Goal: Information Seeking & Learning: Learn about a topic

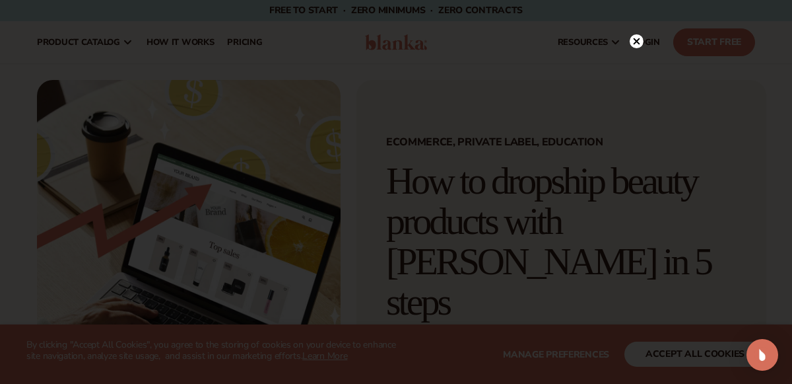
click at [632, 41] on circle at bounding box center [637, 41] width 14 height 14
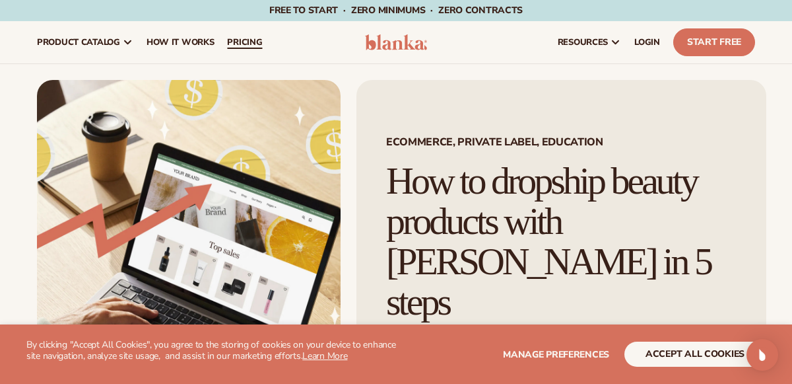
click at [249, 45] on span "pricing" at bounding box center [244, 42] width 35 height 11
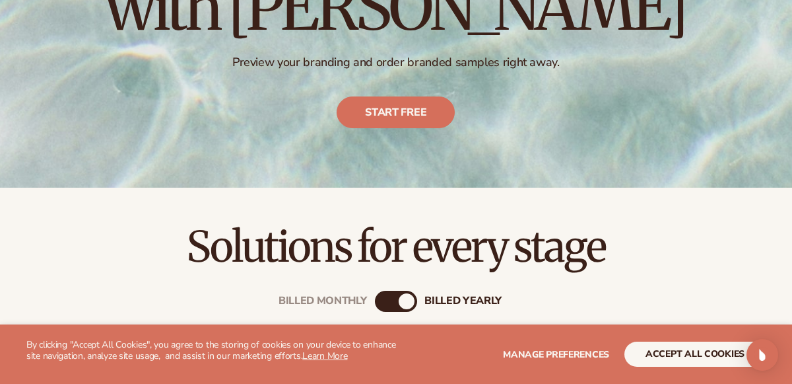
scroll to position [347, 0]
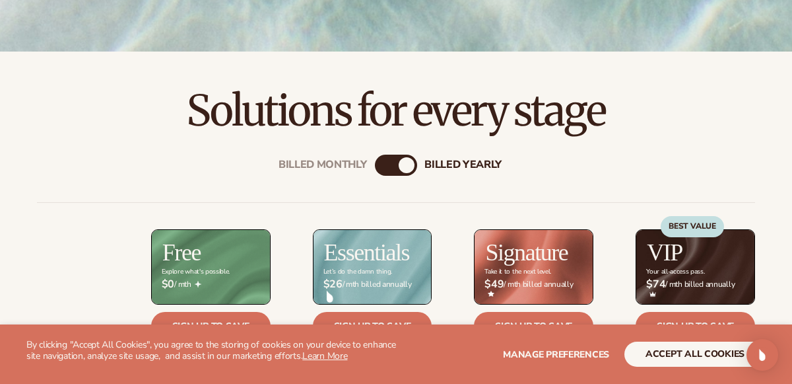
click at [390, 167] on div "Billed Monthly billed Yearly" at bounding box center [396, 164] width 42 height 21
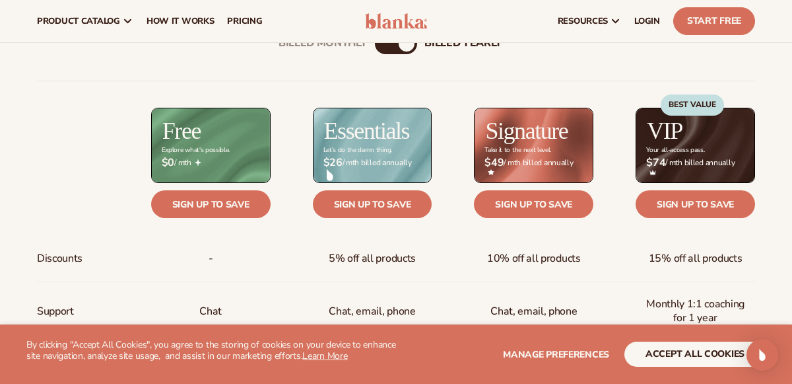
scroll to position [469, 0]
click at [407, 48] on div "billed Yearly" at bounding box center [407, 44] width 16 height 16
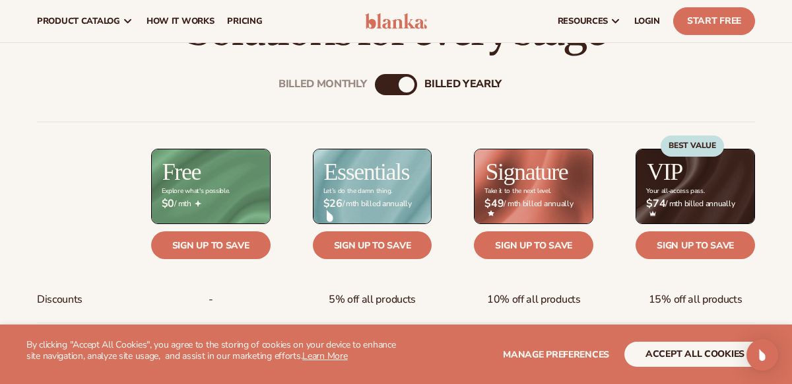
scroll to position [426, 0]
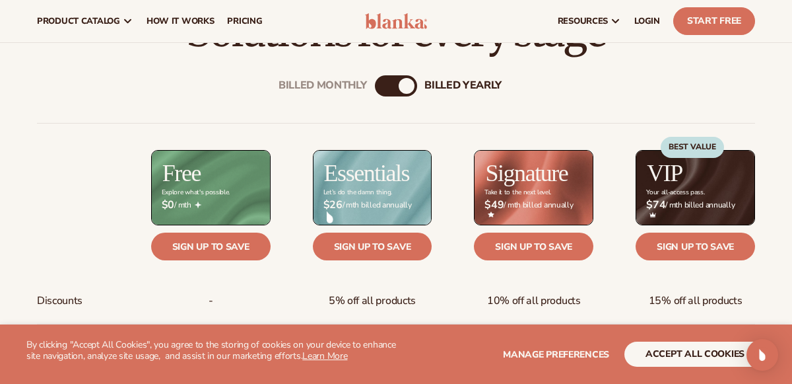
click at [408, 85] on div "billed Yearly" at bounding box center [407, 86] width 16 height 16
click at [389, 86] on div "Billed Monthly" at bounding box center [383, 86] width 16 height 16
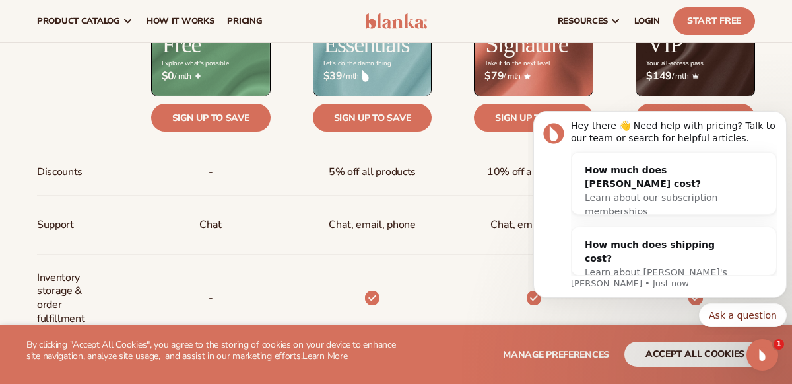
scroll to position [547, 0]
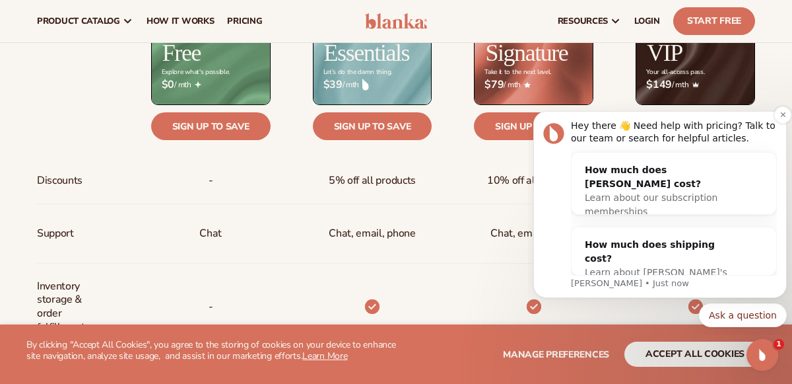
click at [775, 117] on button "Dismiss notification" at bounding box center [782, 114] width 17 height 17
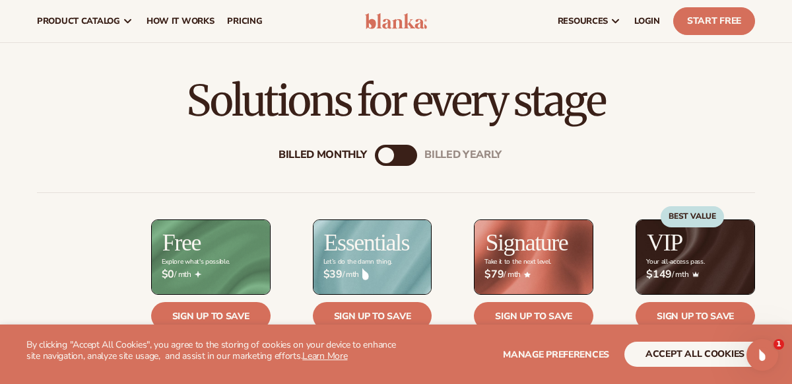
scroll to position [347, 0]
